Goal: Task Accomplishment & Management: Manage account settings

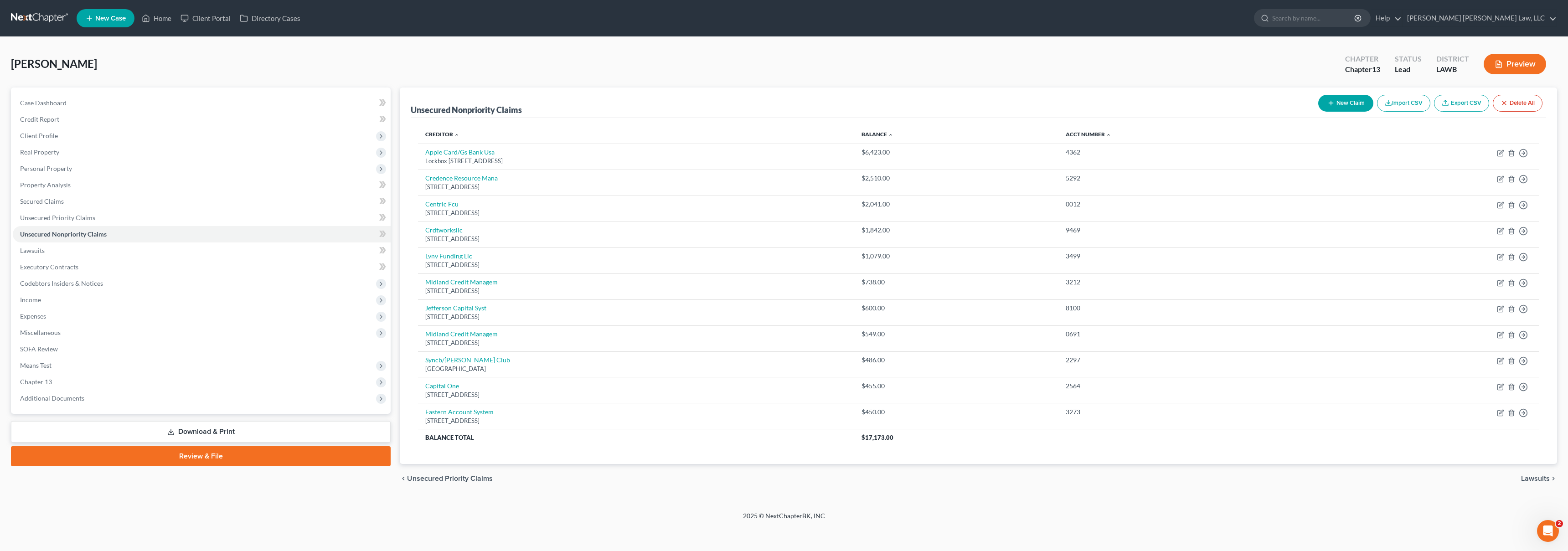
click at [35, 21] on link at bounding box center [39, 18] width 58 height 16
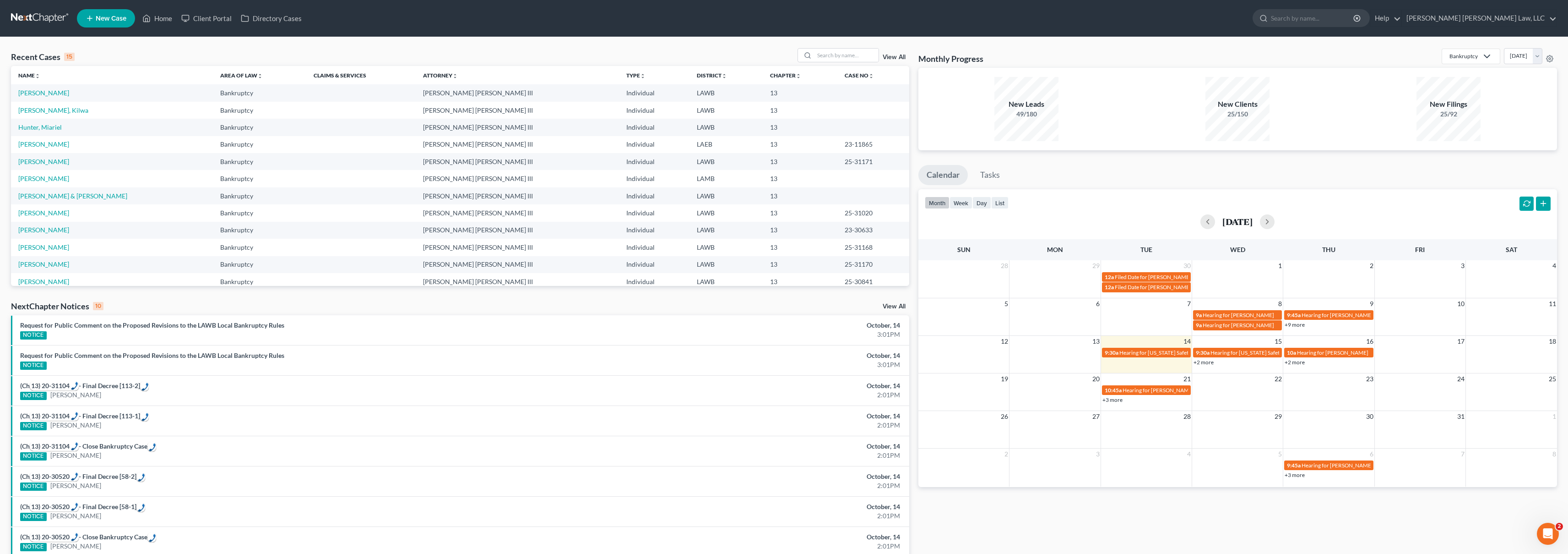
click at [50, 21] on link at bounding box center [40, 18] width 58 height 16
click at [254, 40] on div "Recent Cases 15 View All Name unfold_more expand_more expand_less Area of Law u…" at bounding box center [784, 340] width 1568 height 606
click at [35, 14] on link at bounding box center [40, 18] width 58 height 16
click at [856, 54] on input "search" at bounding box center [847, 55] width 64 height 13
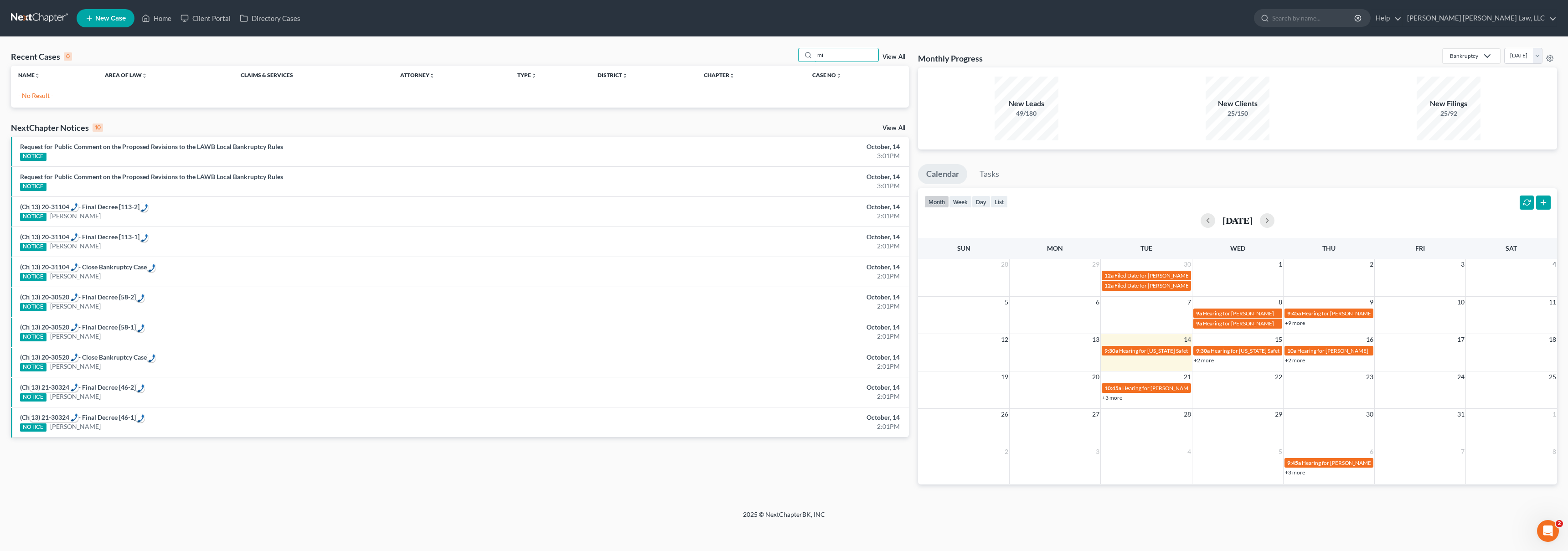
type input "m"
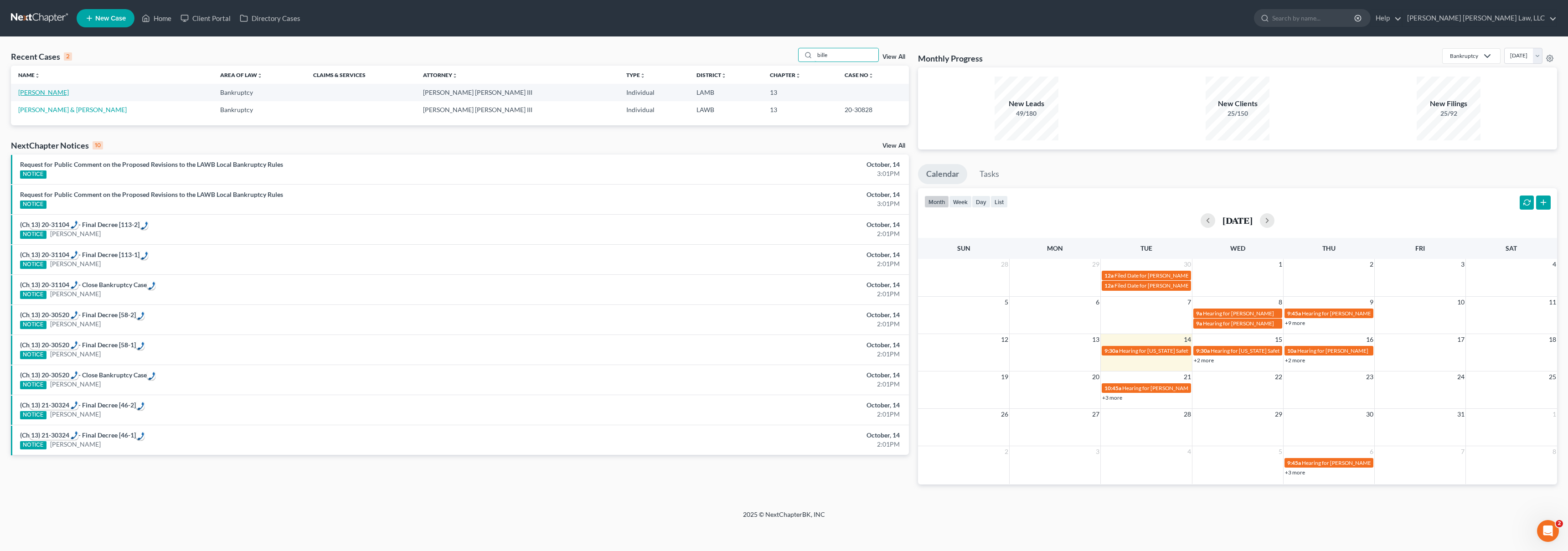
type input "bille"
click at [49, 91] on link "Billeaud, Michelle" at bounding box center [43, 92] width 51 height 8
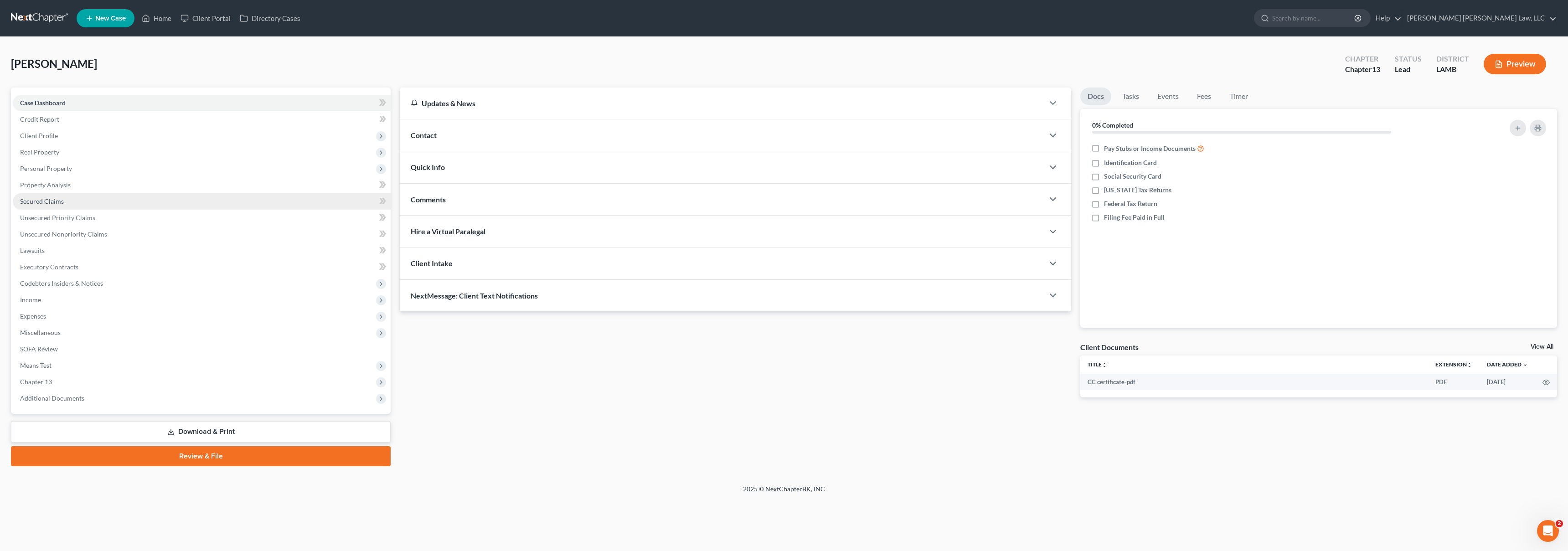
click at [49, 206] on link "Secured Claims" at bounding box center [201, 201] width 378 height 16
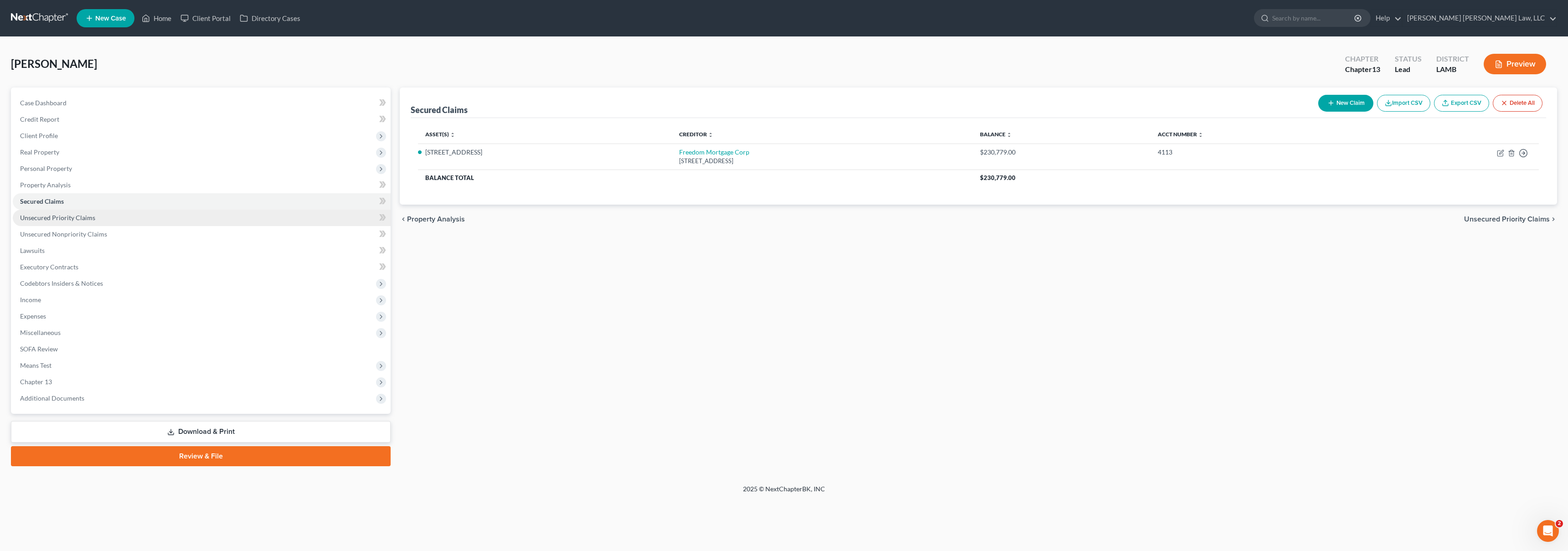
click at [119, 218] on link "Unsecured Priority Claims" at bounding box center [201, 218] width 378 height 16
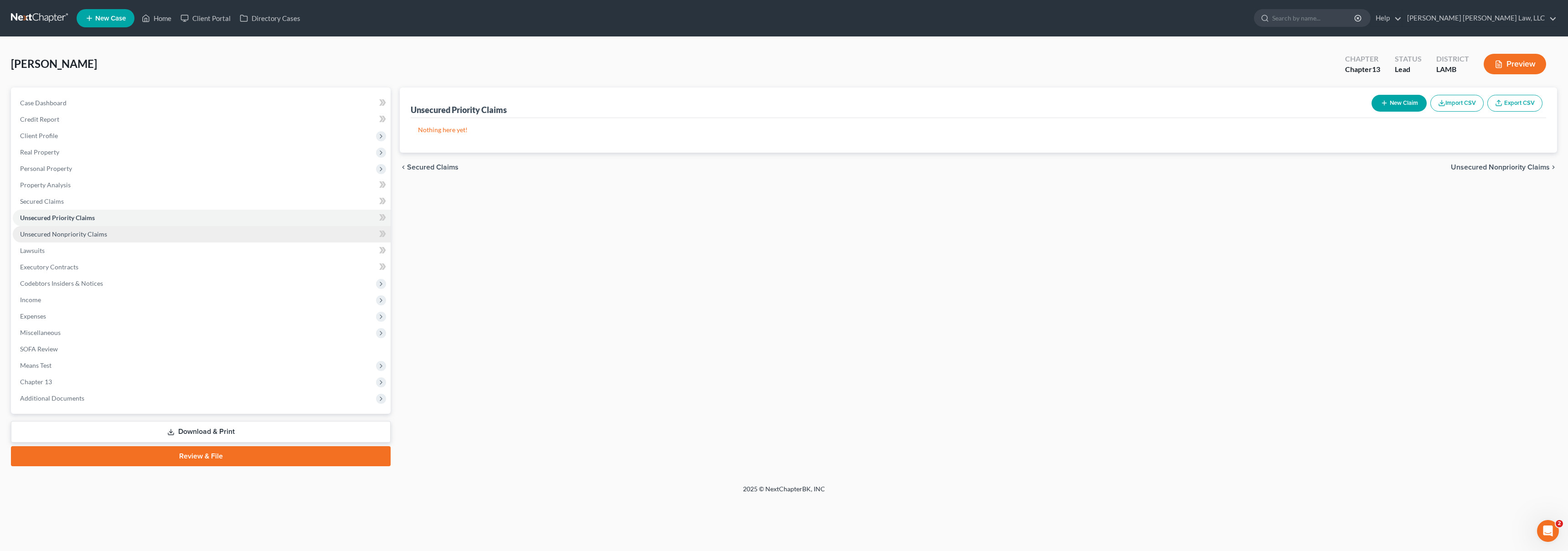
click at [125, 233] on link "Unsecured Nonpriority Claims" at bounding box center [201, 234] width 378 height 16
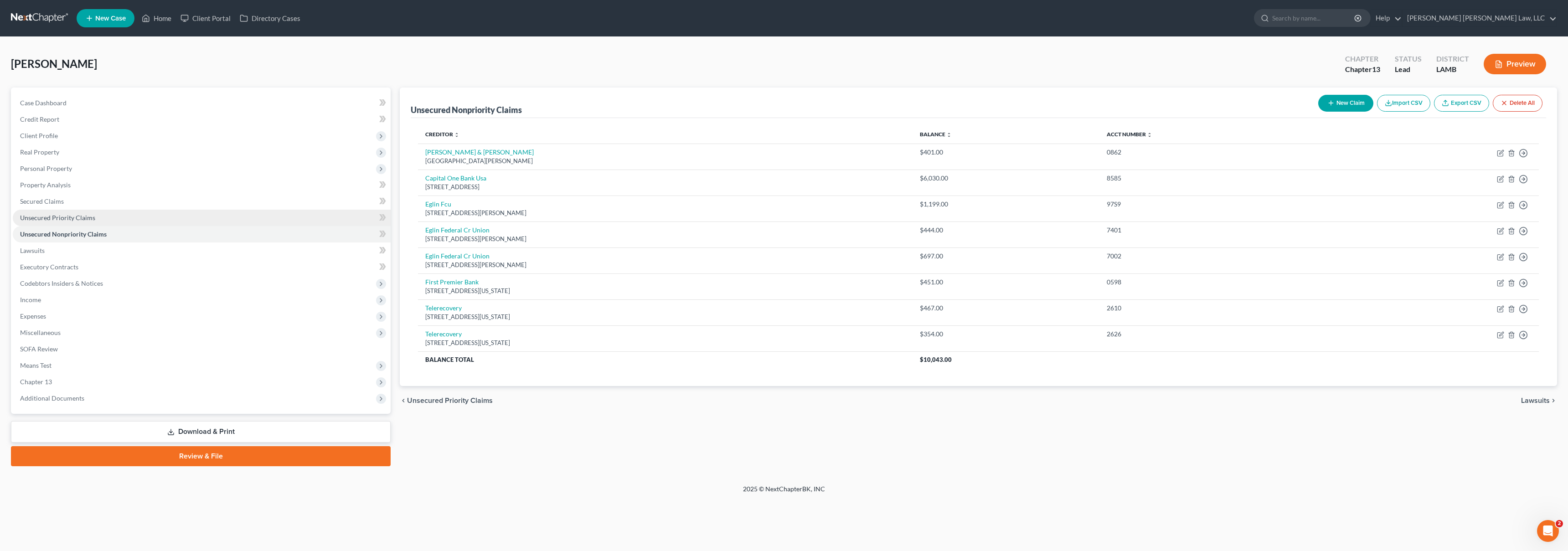
click at [146, 222] on link "Unsecured Priority Claims" at bounding box center [201, 218] width 378 height 16
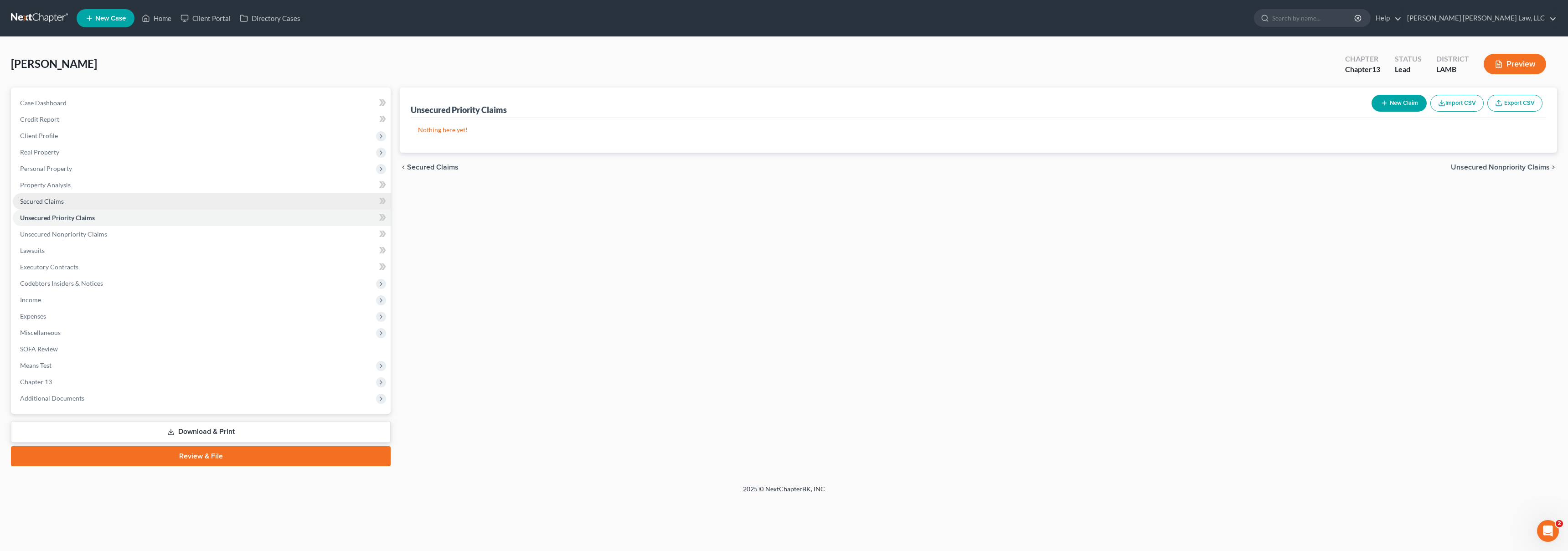
click at [174, 202] on link "Secured Claims" at bounding box center [201, 201] width 378 height 16
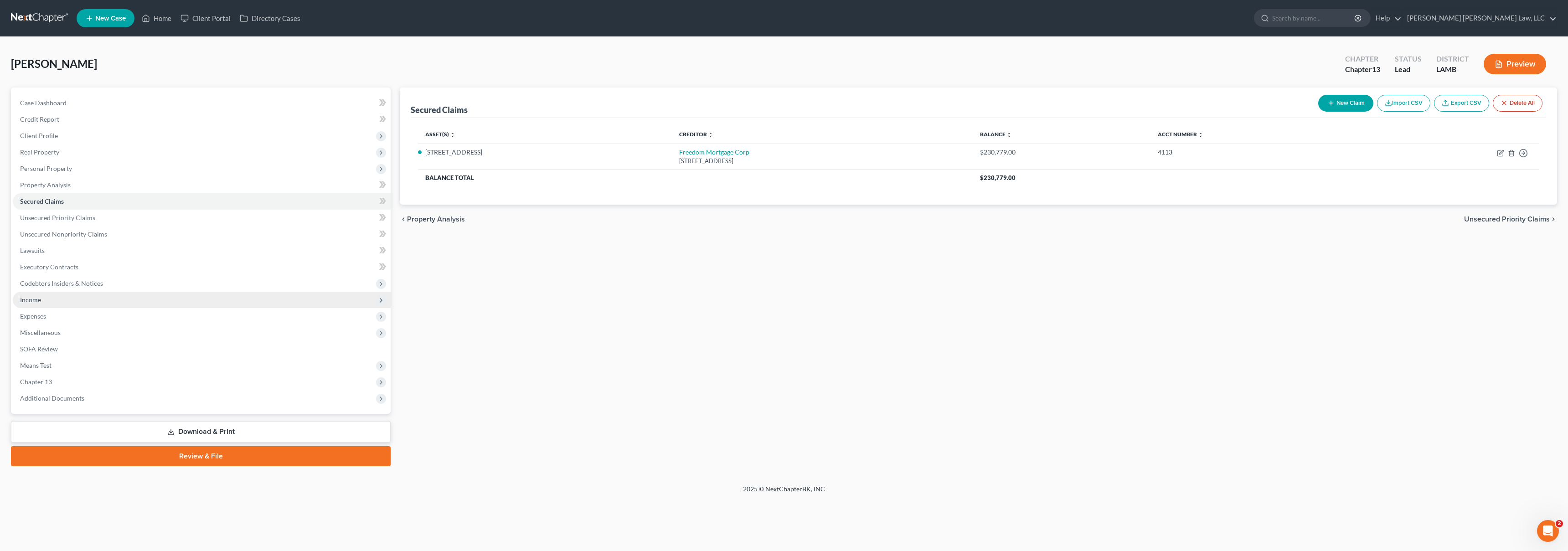
click at [133, 297] on span "Income" at bounding box center [201, 300] width 378 height 16
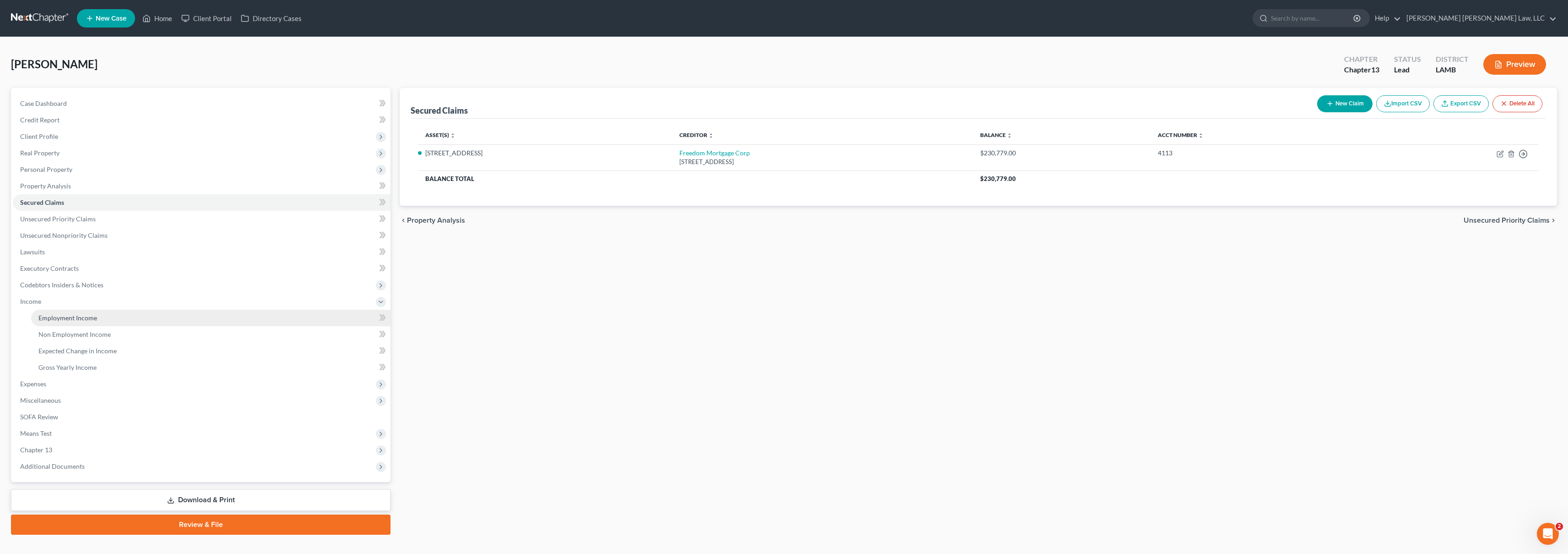
click at [143, 318] on link "Employment Income" at bounding box center [211, 318] width 359 height 16
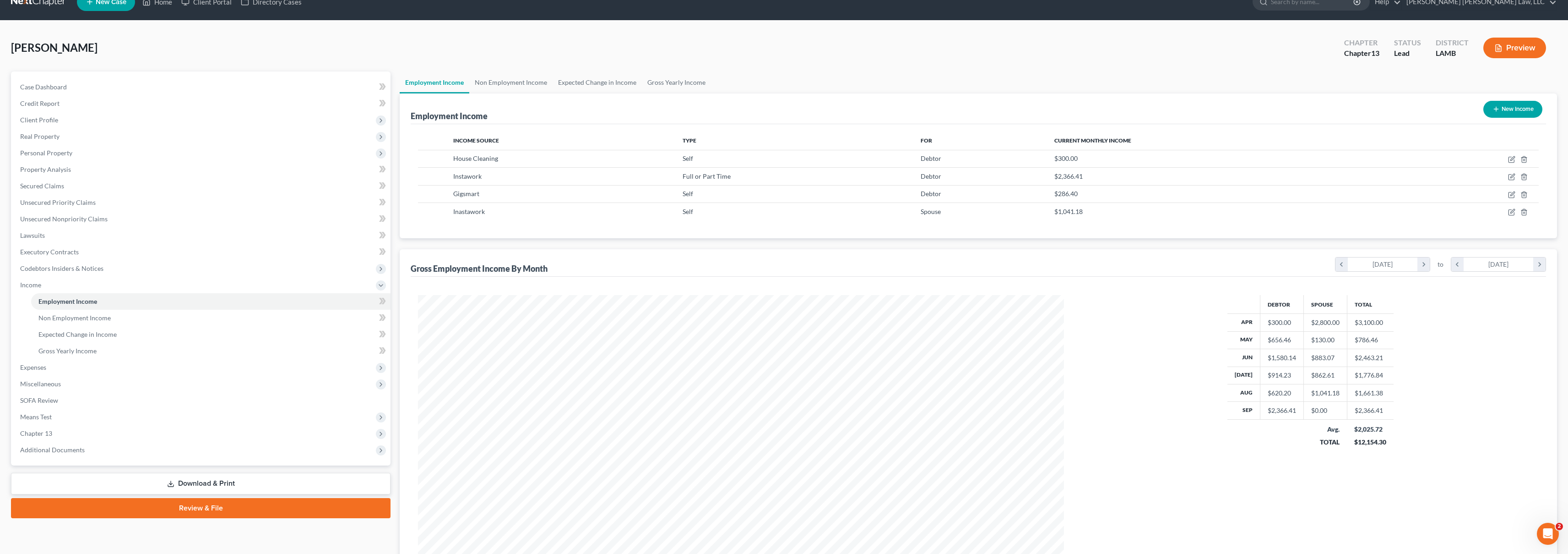
scroll to position [22, 0]
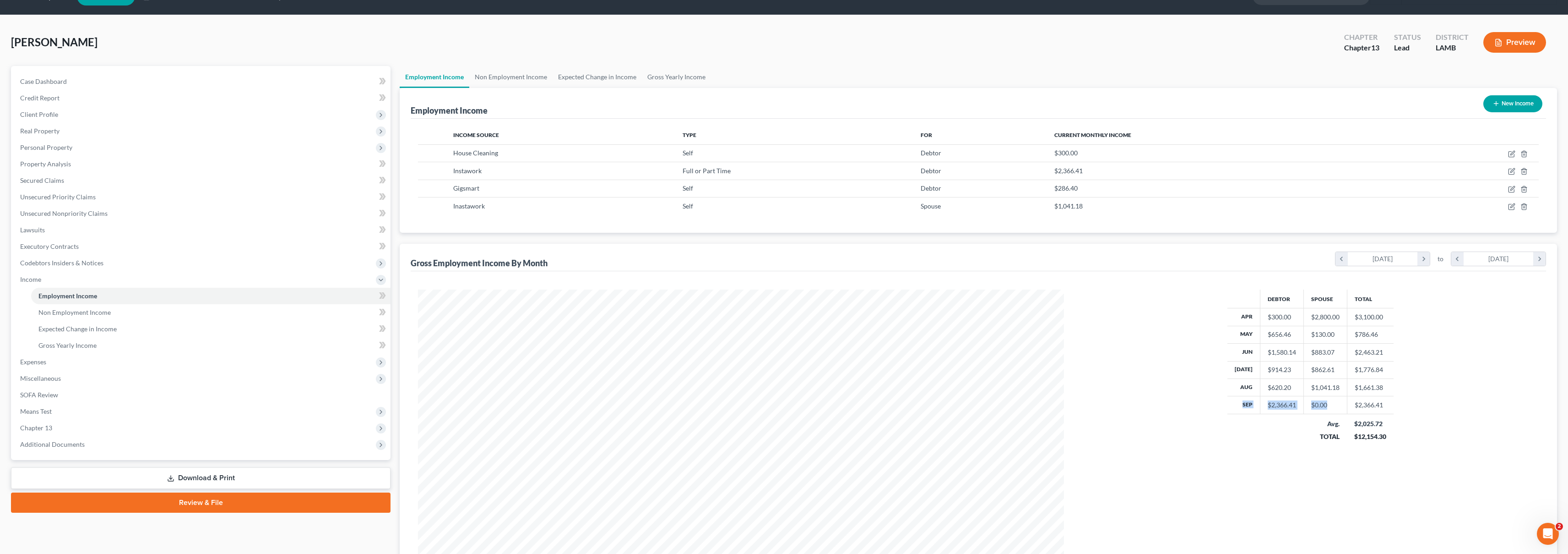
drag, startPoint x: 1334, startPoint y: 406, endPoint x: 1227, endPoint y: 408, distance: 107.0
click at [1227, 408] on div "Debtor Spouse Total Apr $300.00 $2,800.00 $3,100.00 May $656.46 $130.00 $786.46…" at bounding box center [1310, 451] width 474 height 323
click at [1225, 408] on div "Debtor Spouse Total Apr $300.00 $2,800.00 $3,100.00 May $656.46 $130.00 $786.46…" at bounding box center [1310, 451] width 474 height 323
drag, startPoint x: 1322, startPoint y: 407, endPoint x: 1254, endPoint y: 404, distance: 68.1
click at [1256, 404] on tr "Sep $2,366.41 $0.00 $2,366.41" at bounding box center [1310, 405] width 167 height 18
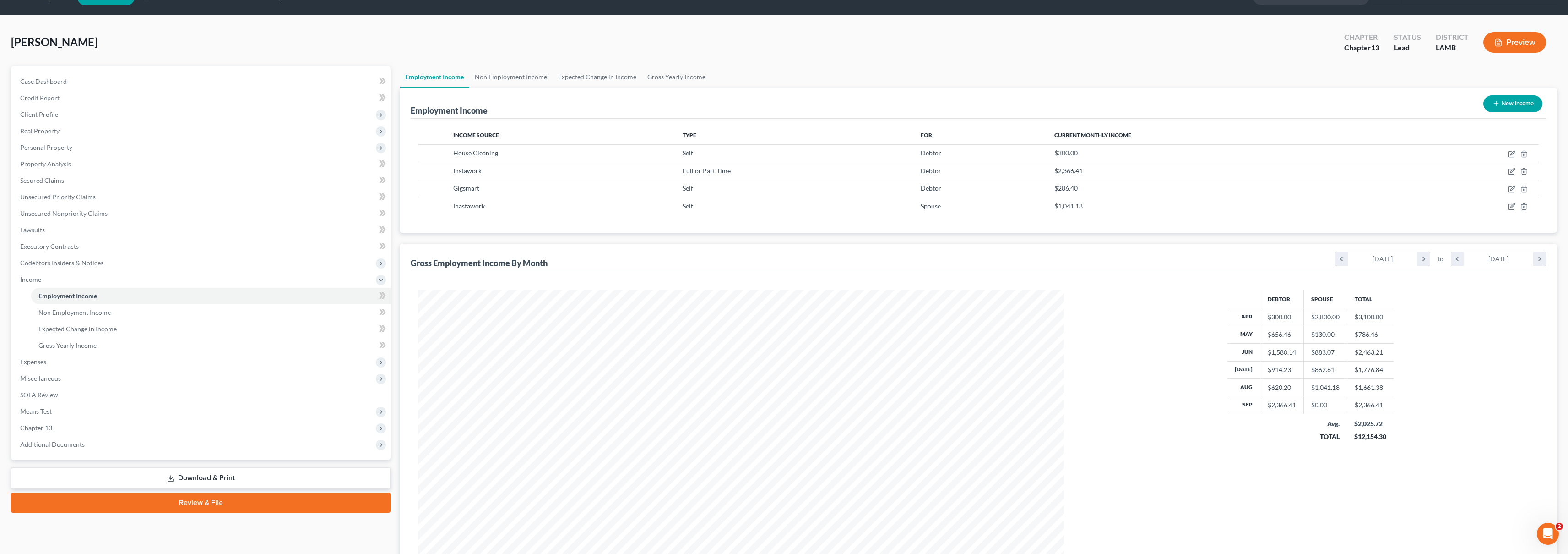
click at [1256, 403] on th "Sep" at bounding box center [1244, 405] width 33 height 18
drag, startPoint x: 1334, startPoint y: 402, endPoint x: 1248, endPoint y: 406, distance: 86.1
click at [1248, 406] on tr "Sep $2,366.41 $0.00 $2,366.41" at bounding box center [1310, 405] width 167 height 18
click at [1247, 404] on th "Sep" at bounding box center [1244, 405] width 33 height 18
